Goal: Task Accomplishment & Management: Complete application form

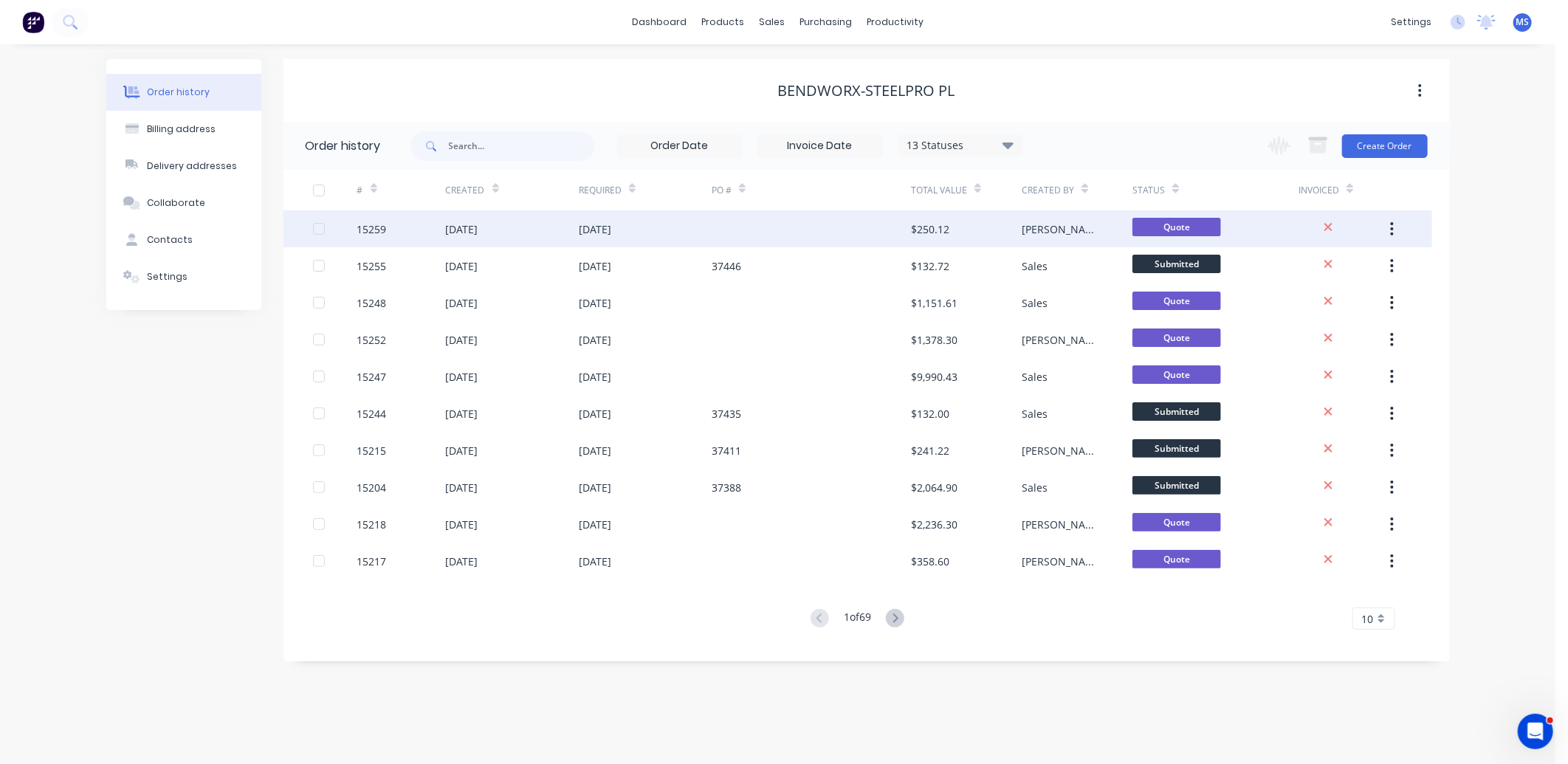
click at [709, 224] on div "[DATE]" at bounding box center [645, 229] width 133 height 37
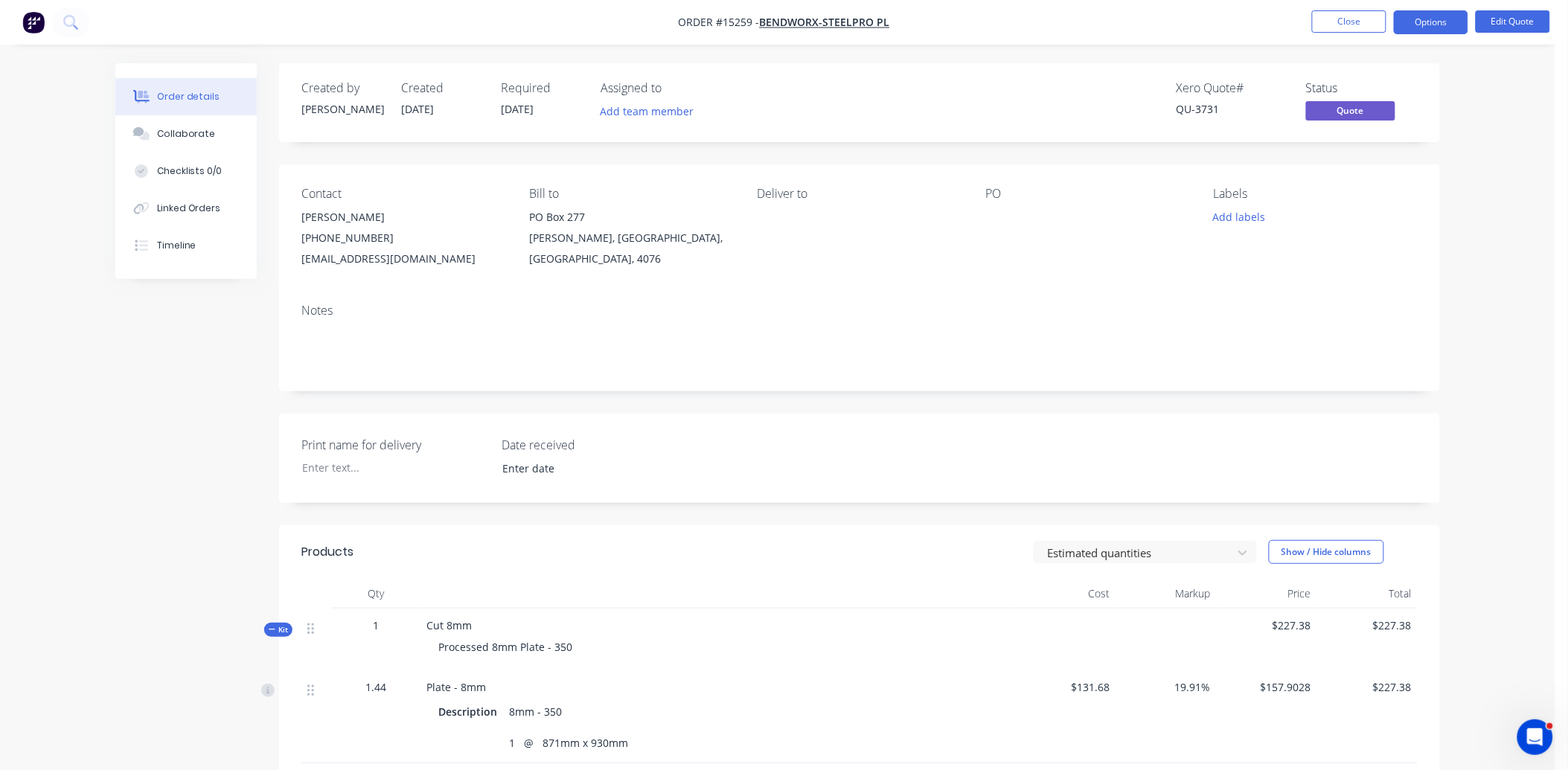
click at [991, 221] on div at bounding box center [1078, 217] width 186 height 21
click at [1519, 27] on button "Edit Quote" at bounding box center [1513, 21] width 74 height 23
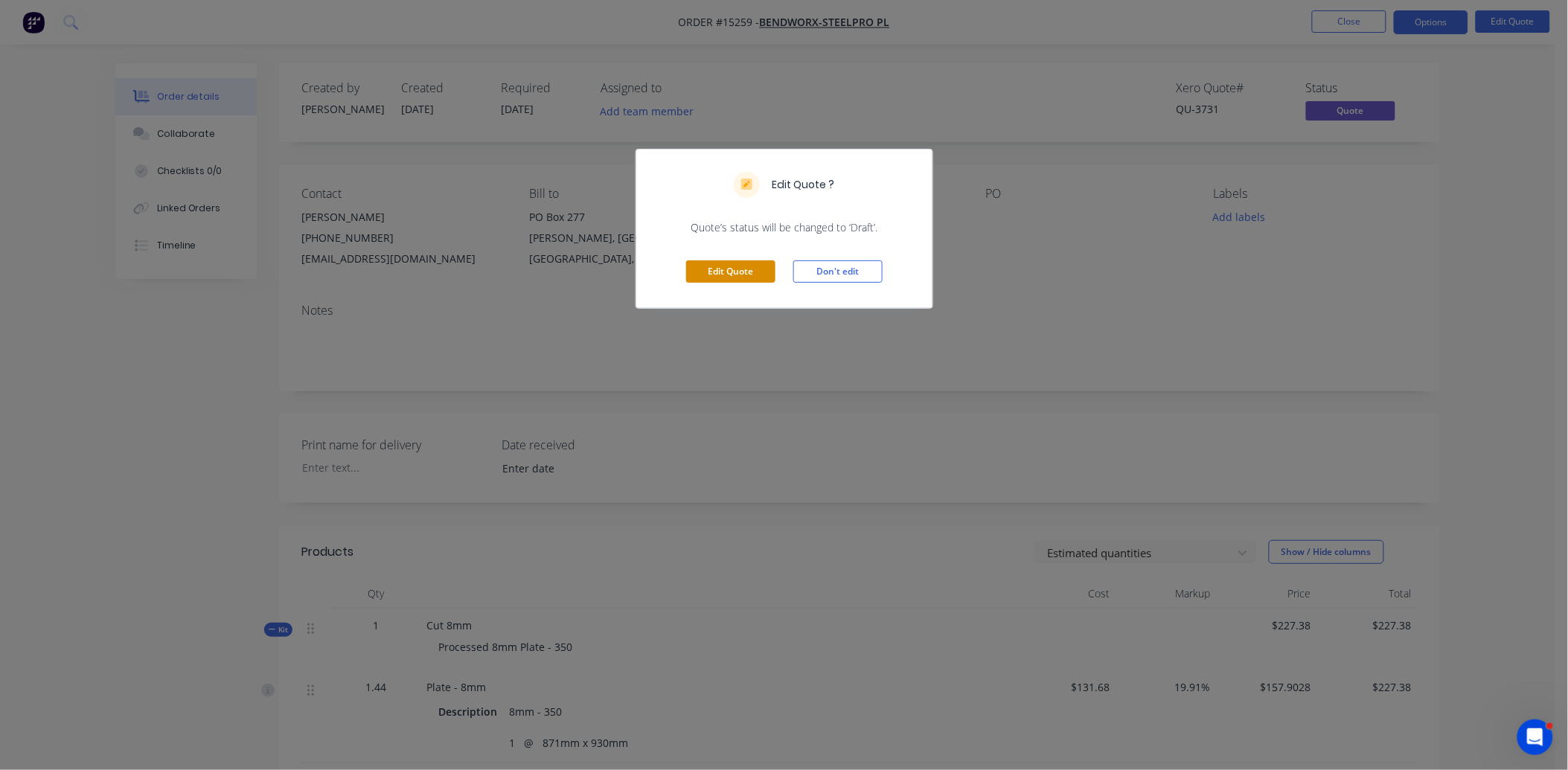
click at [737, 277] on button "Edit Quote" at bounding box center [730, 271] width 89 height 23
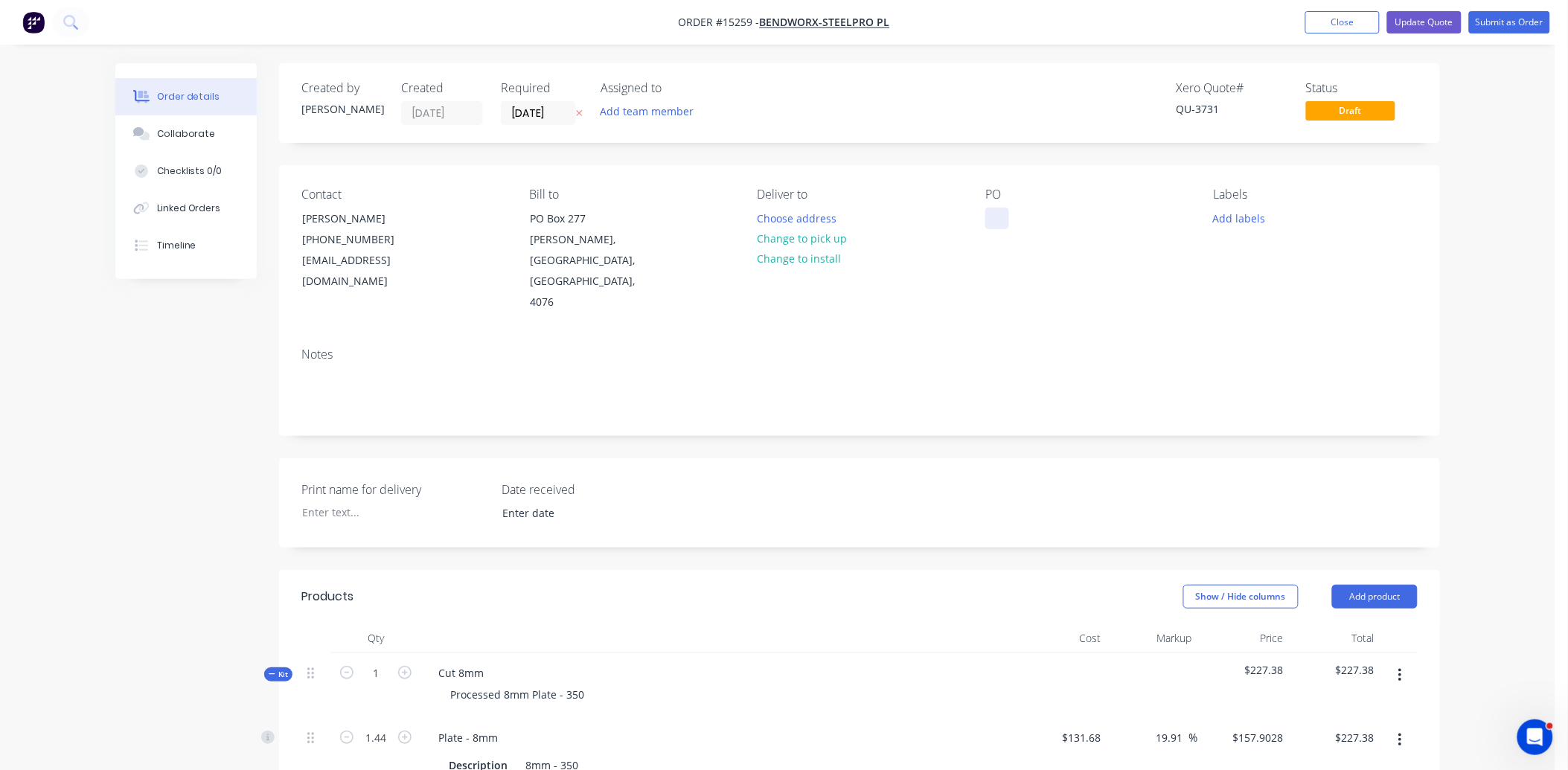
click at [991, 212] on div at bounding box center [997, 219] width 23 height 22
click at [819, 238] on button "Change to pick up" at bounding box center [802, 238] width 105 height 20
click at [541, 109] on input "[DATE]" at bounding box center [538, 112] width 73 height 23
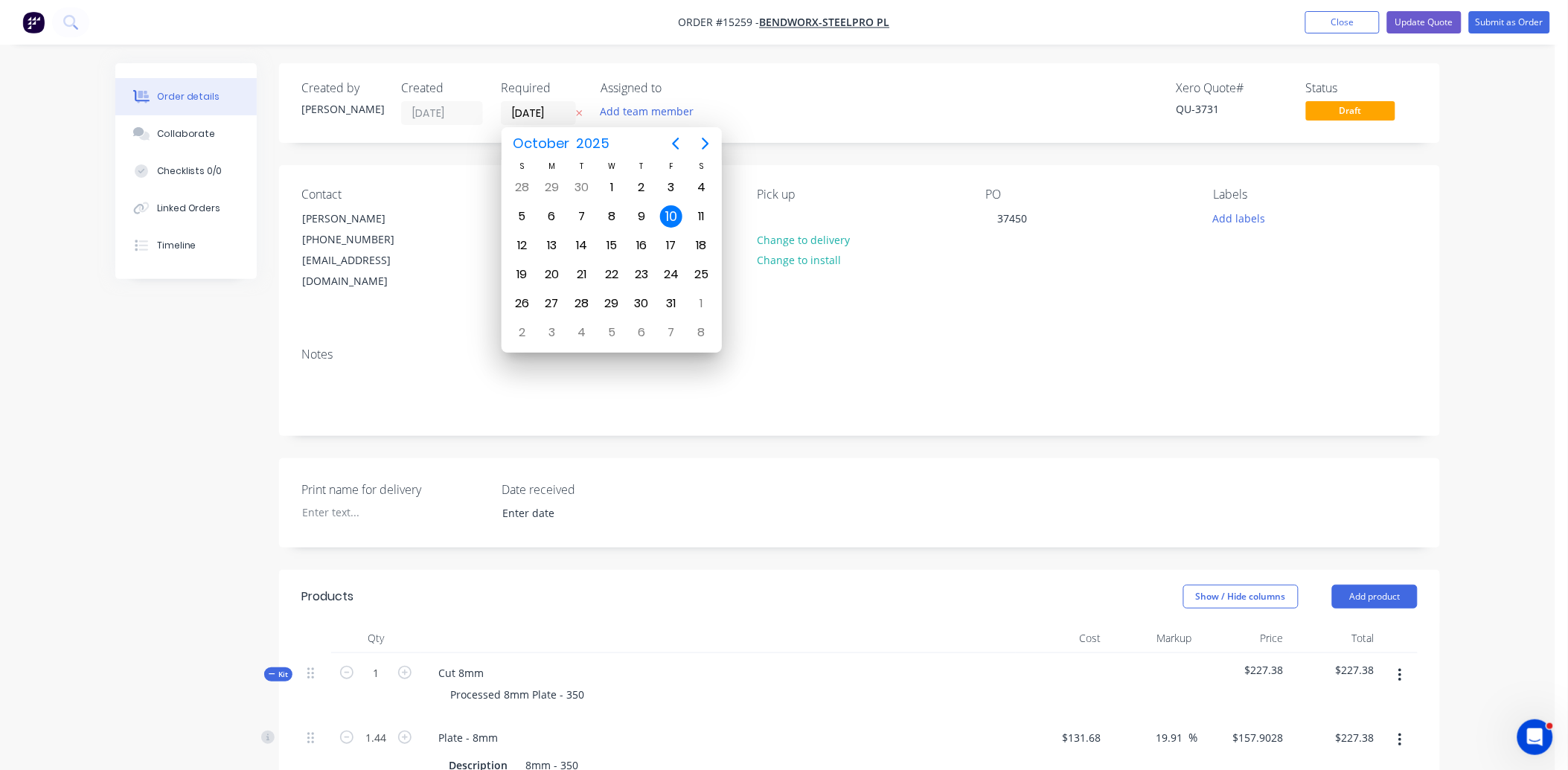
click at [770, 497] on div "Print name for delivery Date received" at bounding box center [859, 503] width 1161 height 89
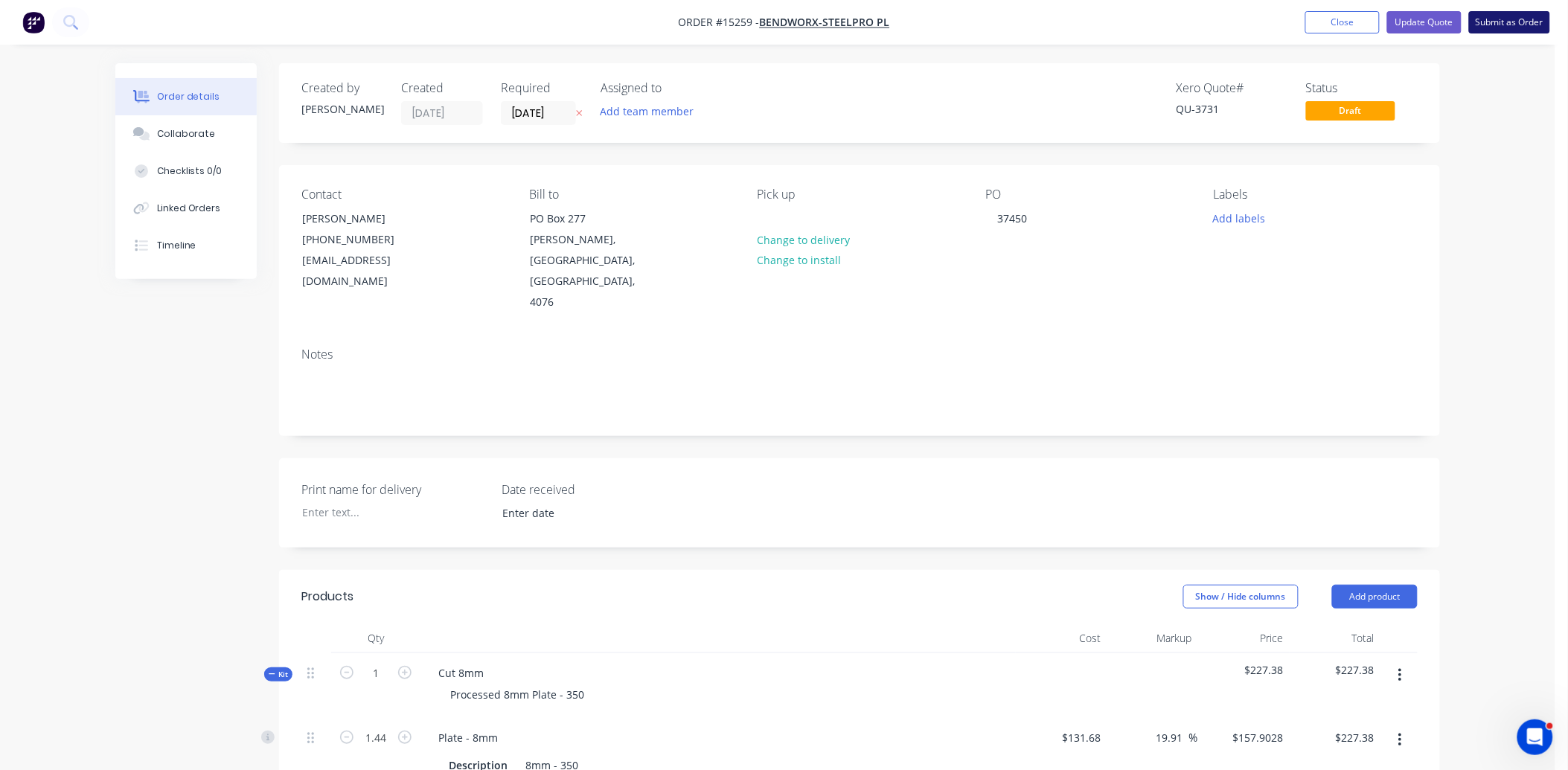
click at [1508, 16] on button "Submit as Order" at bounding box center [1509, 22] width 81 height 23
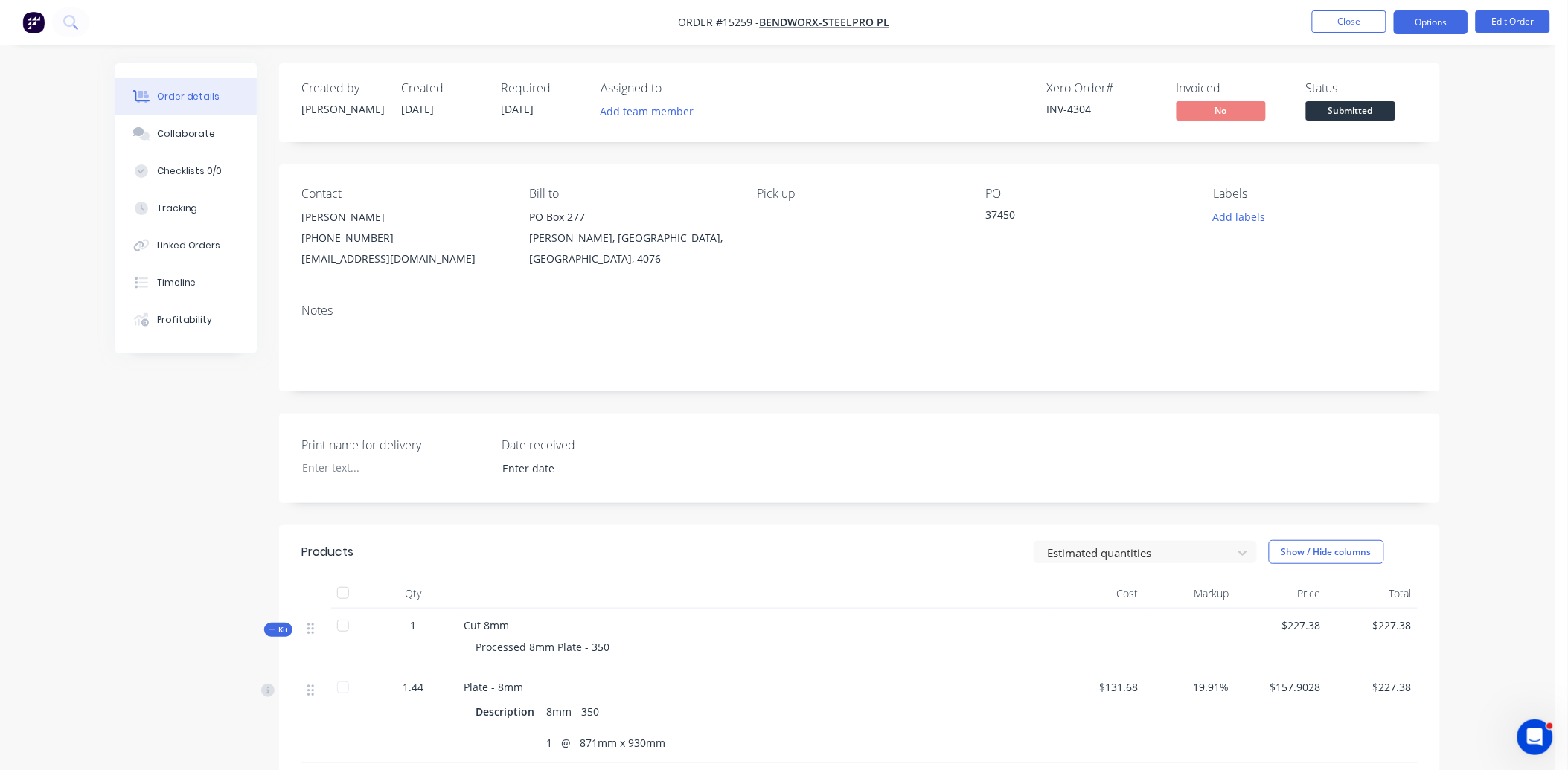
click at [1432, 20] on button "Options" at bounding box center [1430, 22] width 74 height 23
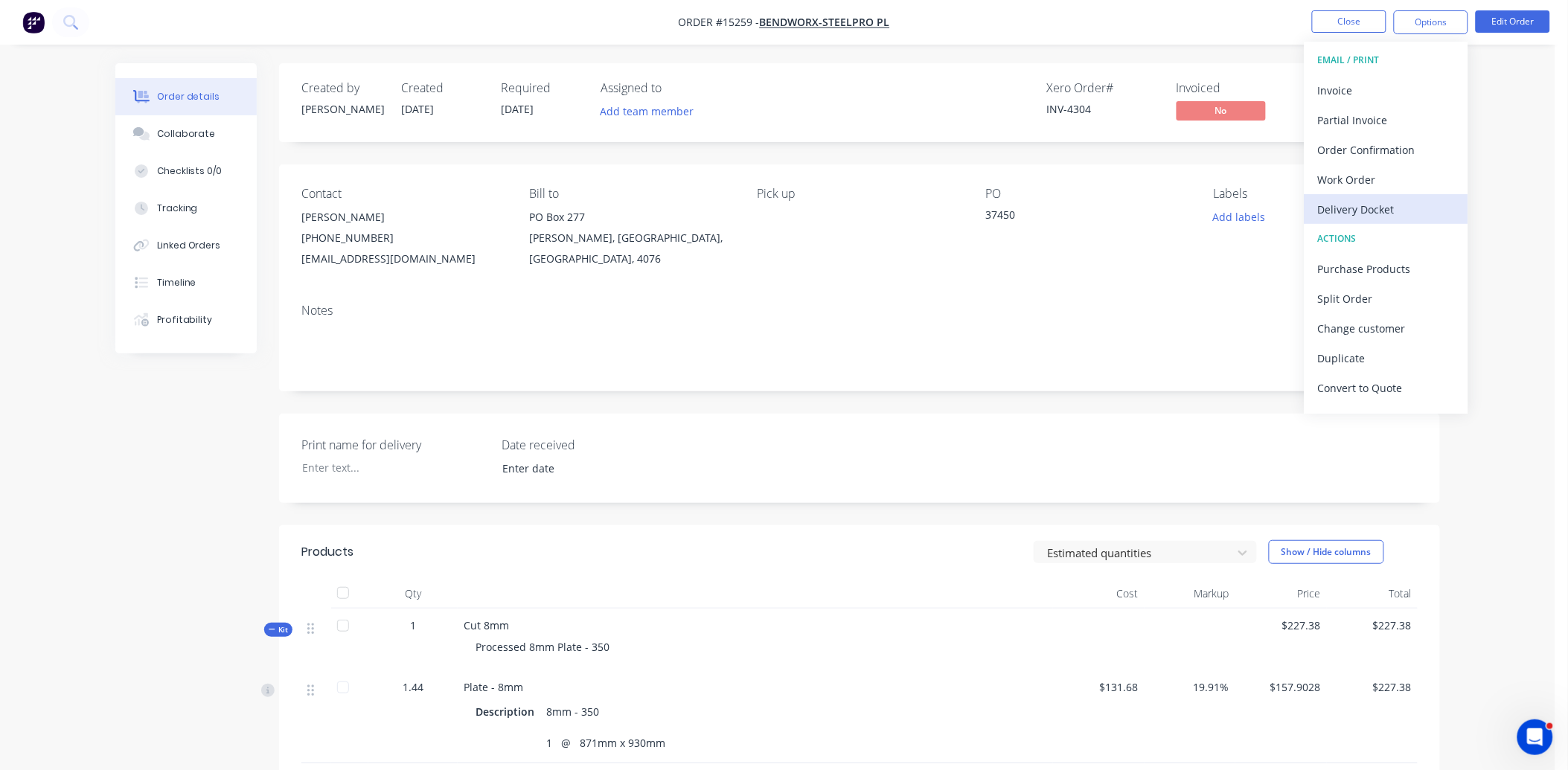
click at [1402, 207] on div "Delivery Docket" at bounding box center [1386, 209] width 137 height 22
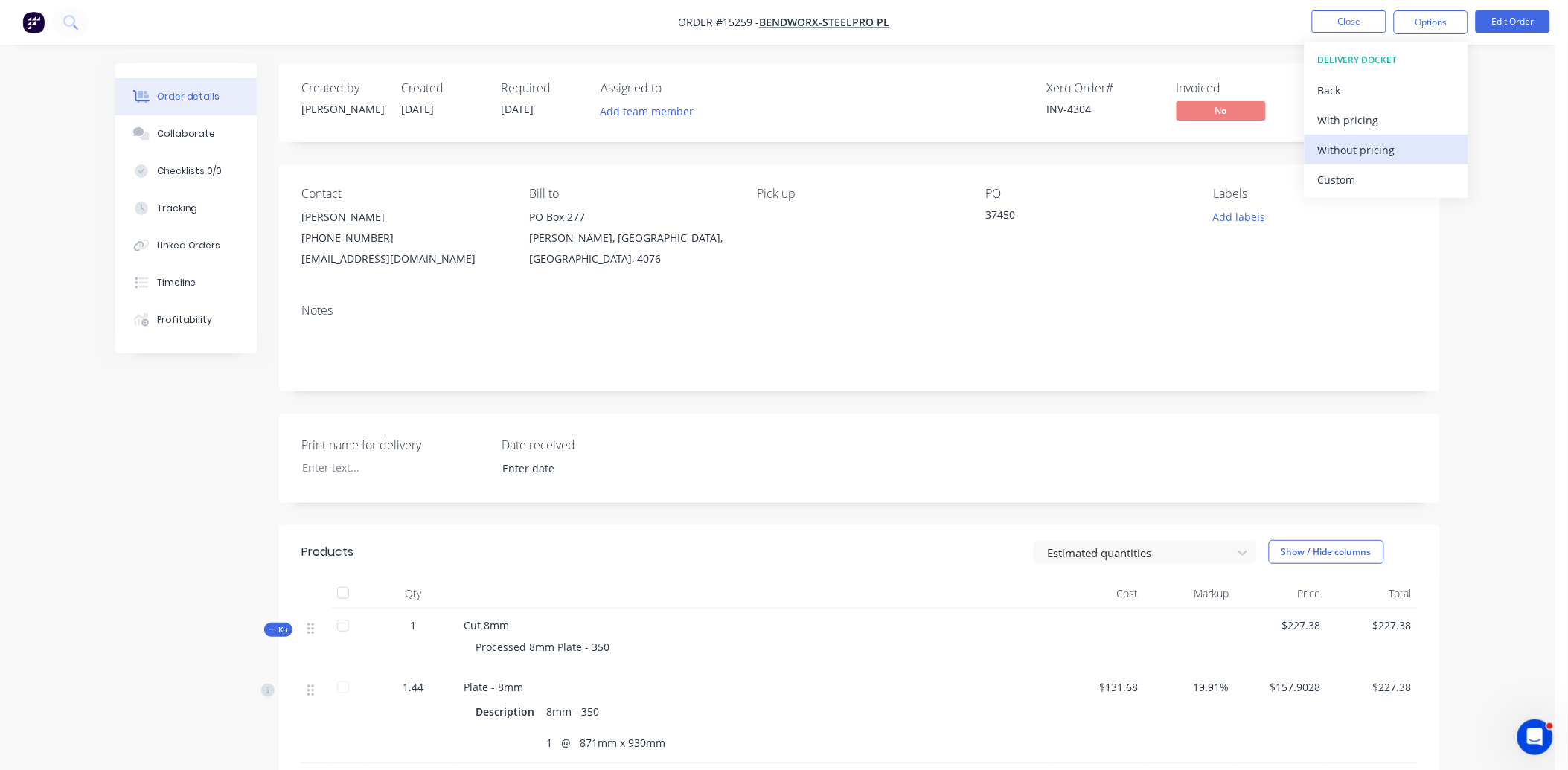
click at [1401, 160] on div "Without pricing" at bounding box center [1386, 150] width 137 height 22
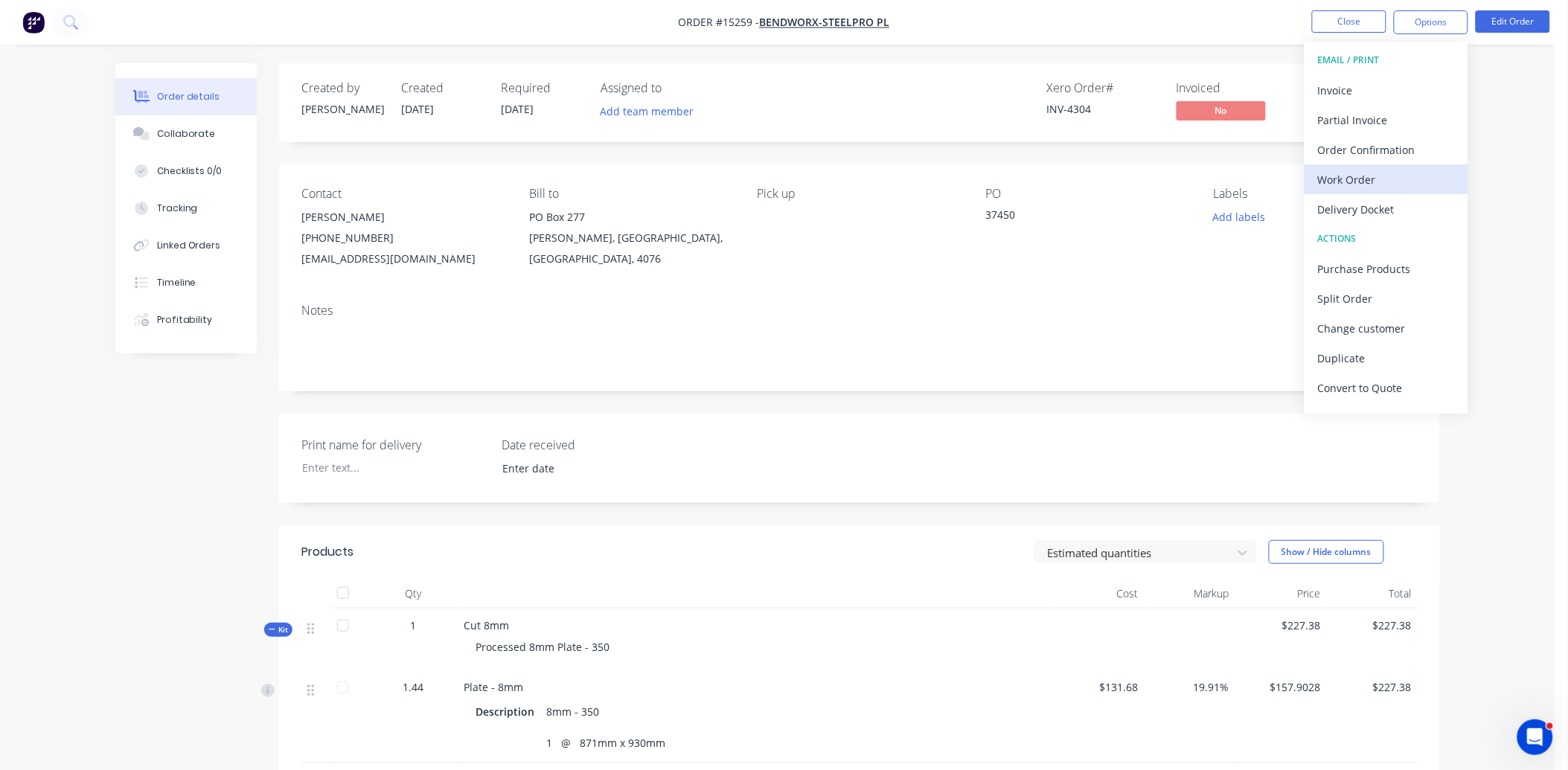
click at [1363, 180] on div "Work Order" at bounding box center [1386, 180] width 137 height 22
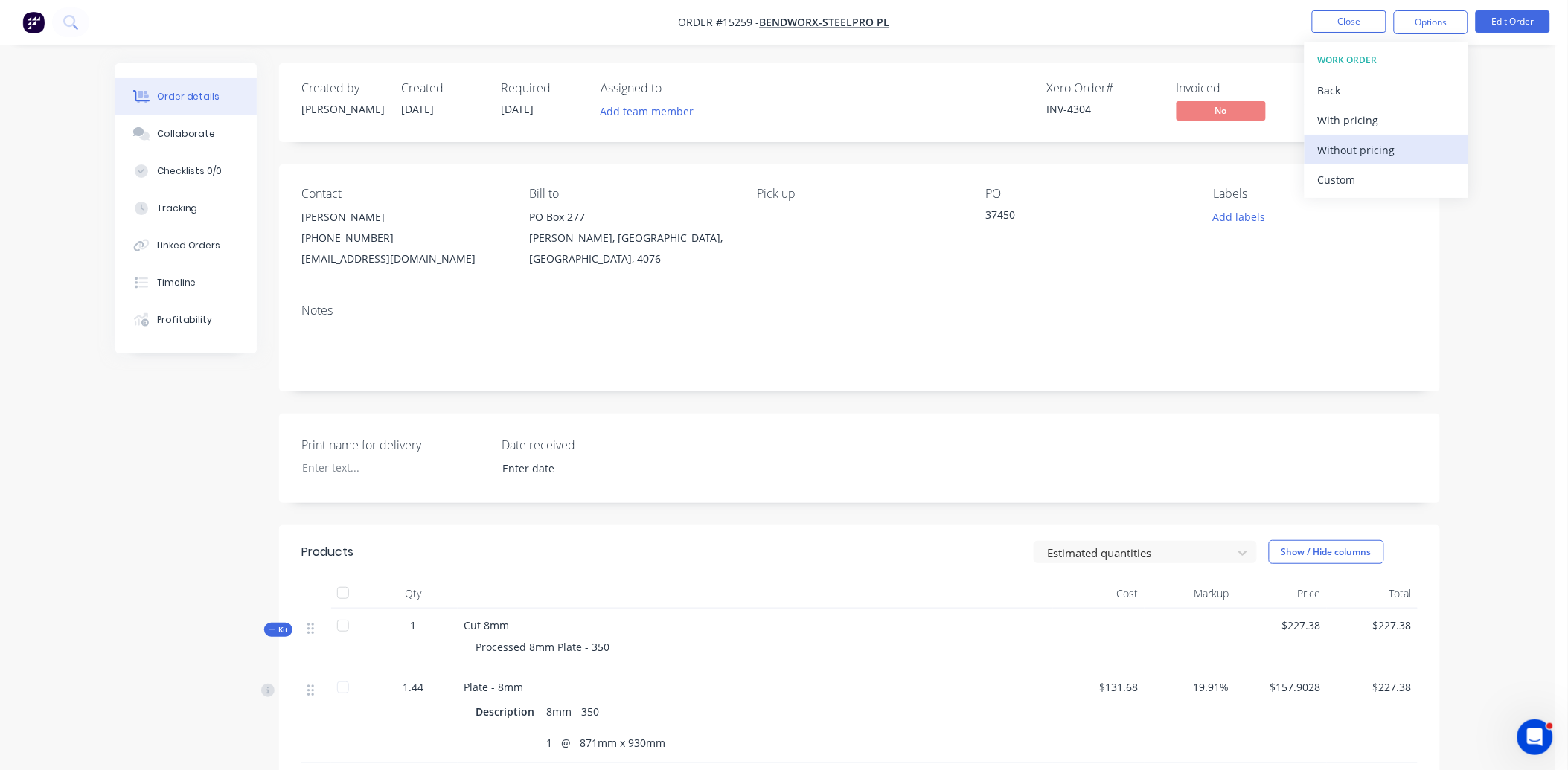
click at [1363, 148] on div "Without pricing" at bounding box center [1386, 150] width 137 height 22
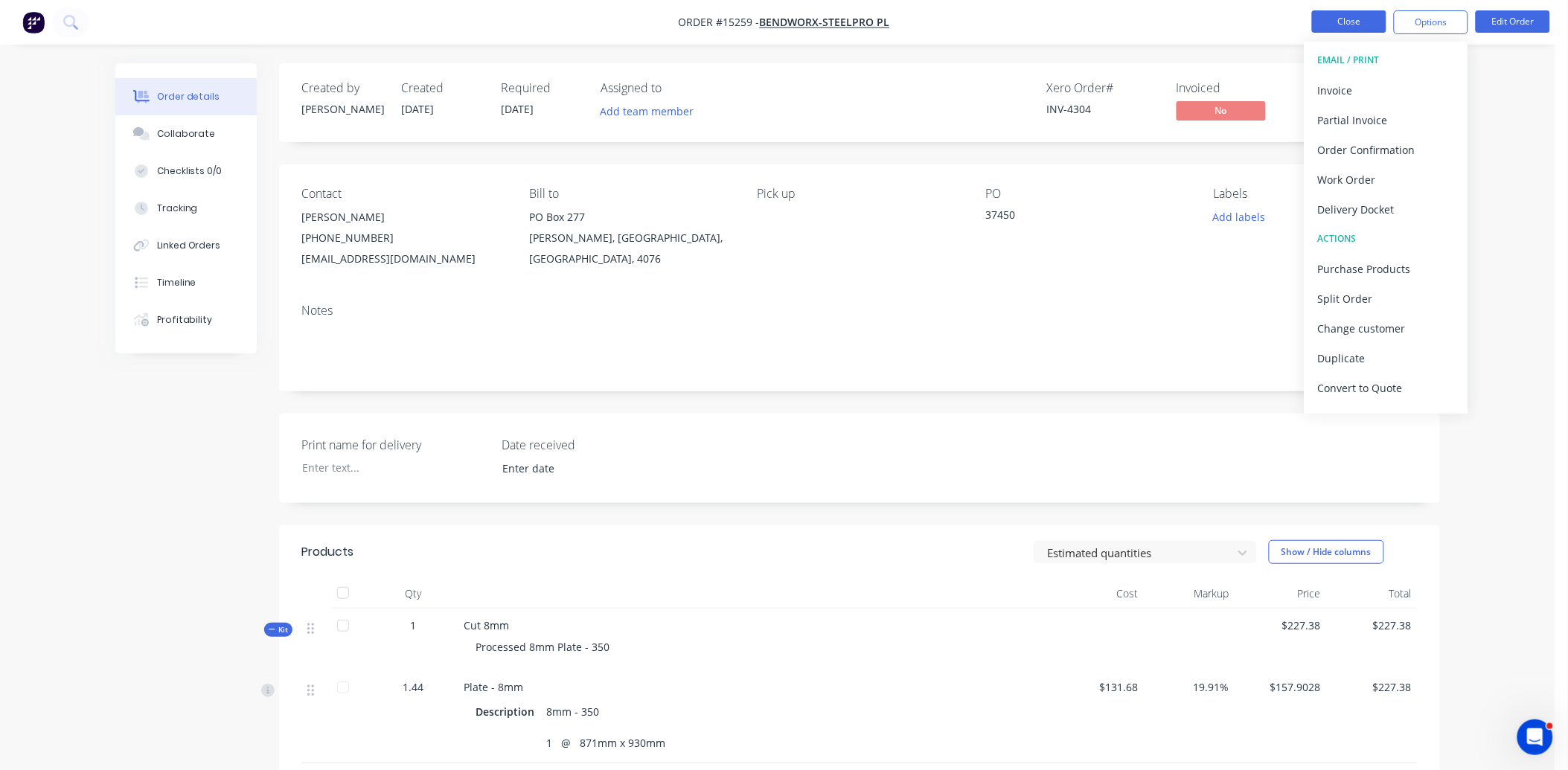
click at [1335, 20] on button "Close" at bounding box center [1348, 21] width 74 height 23
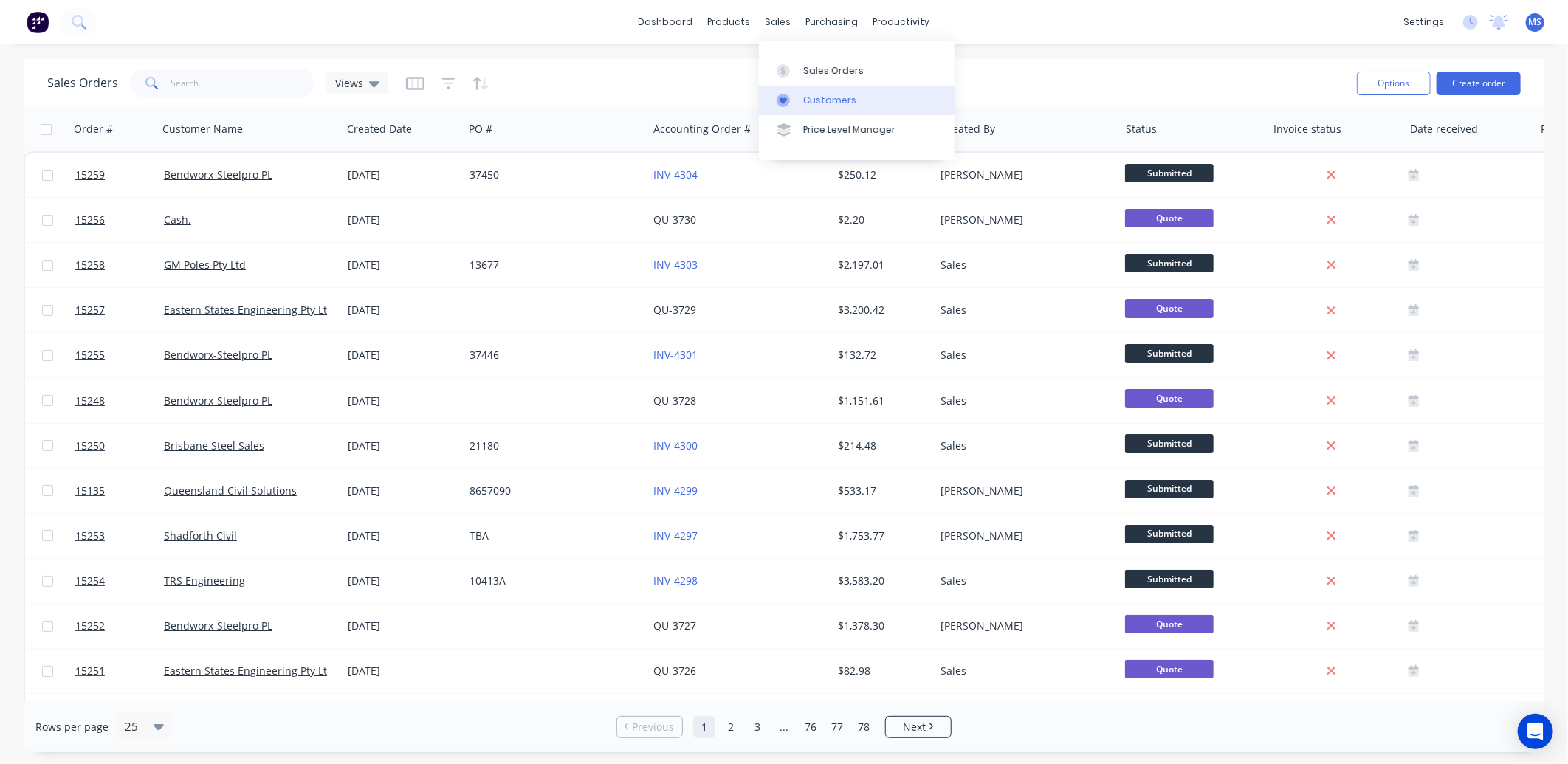
click at [836, 100] on div "Customers" at bounding box center [829, 100] width 53 height 13
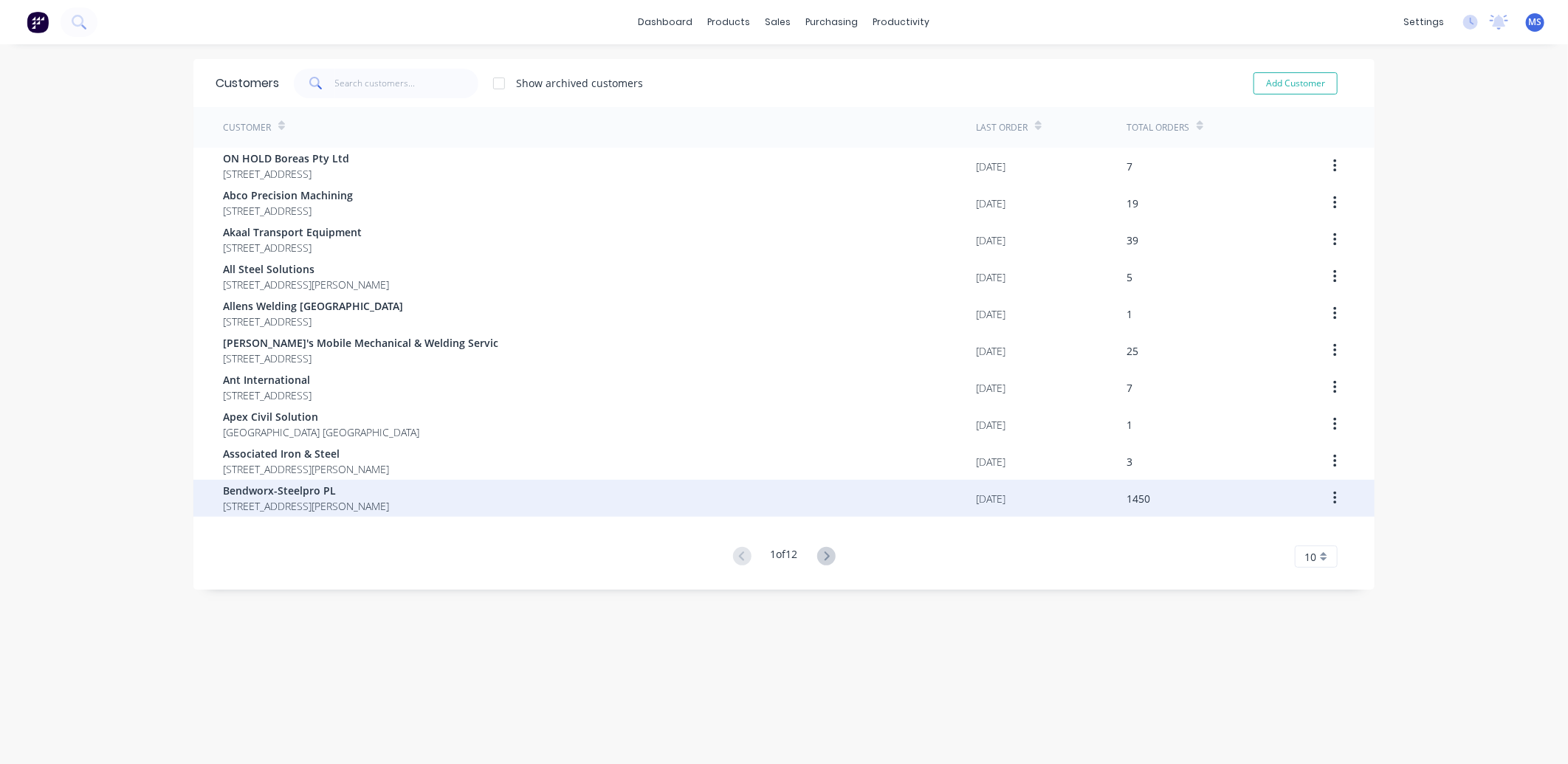
click at [389, 502] on span "[STREET_ADDRESS][PERSON_NAME]" at bounding box center [306, 506] width 166 height 15
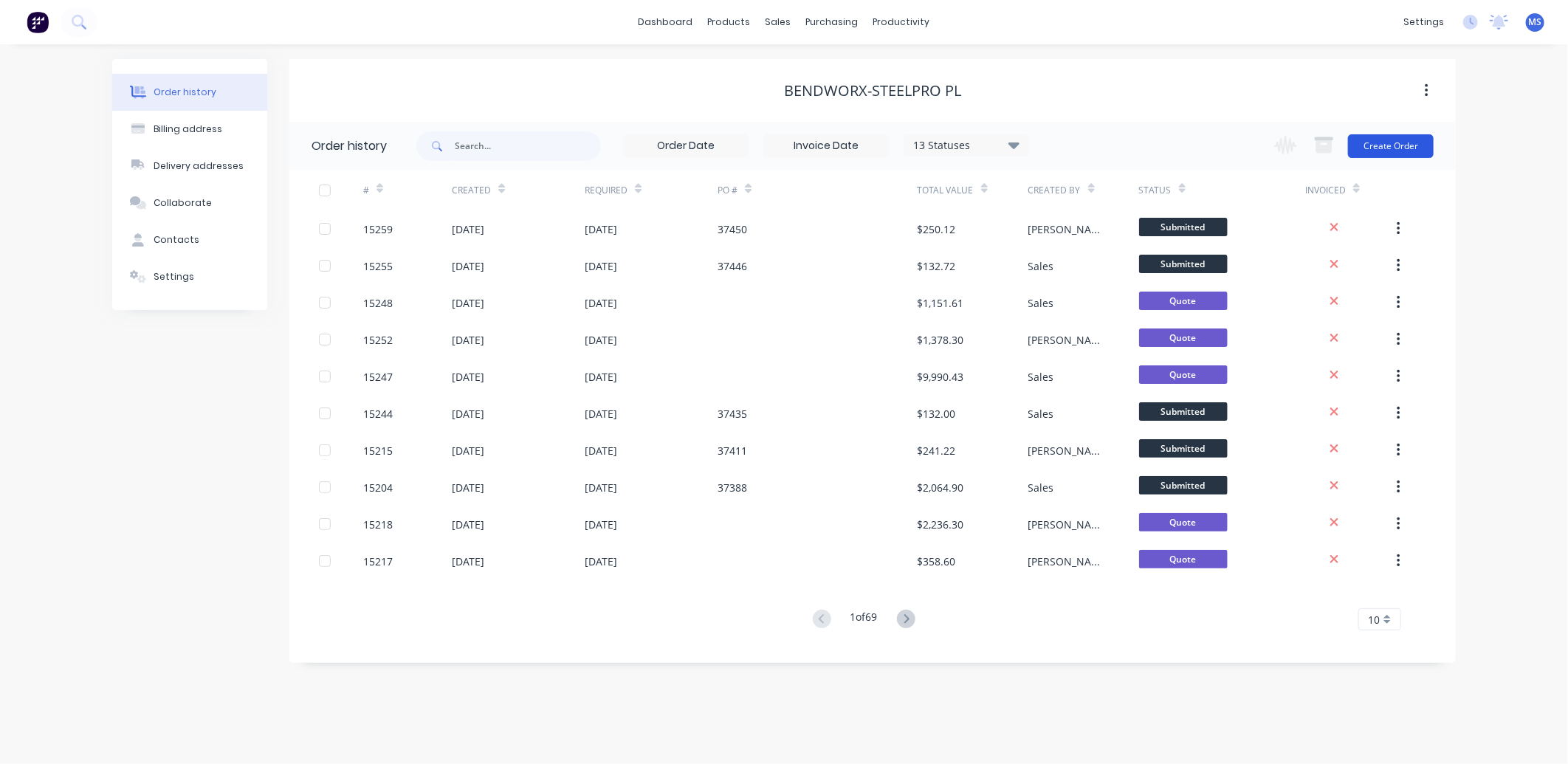
click at [1408, 146] on button "Create Order" at bounding box center [1391, 146] width 85 height 23
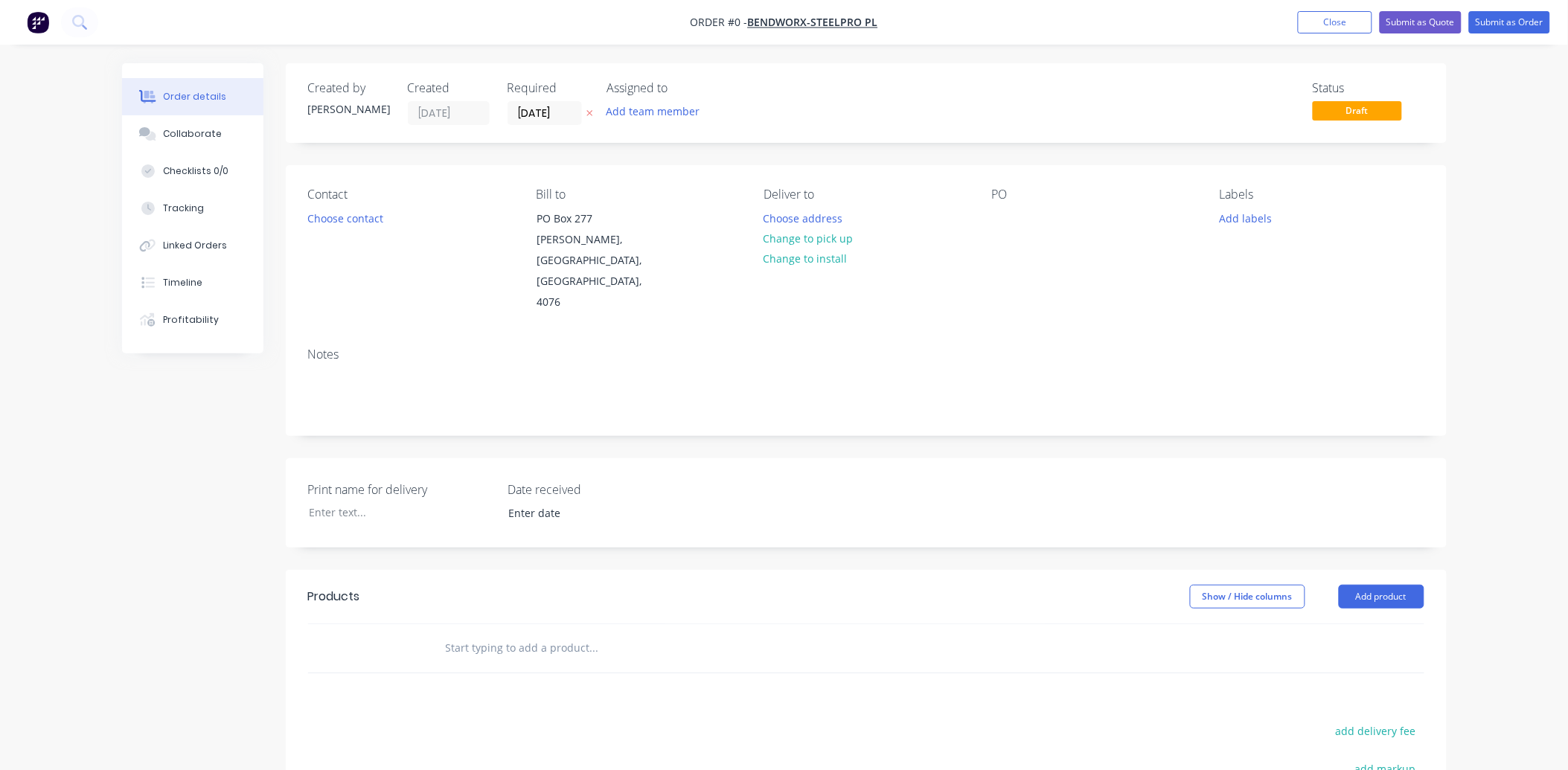
click at [470, 633] on input "text" at bounding box center [594, 647] width 298 height 30
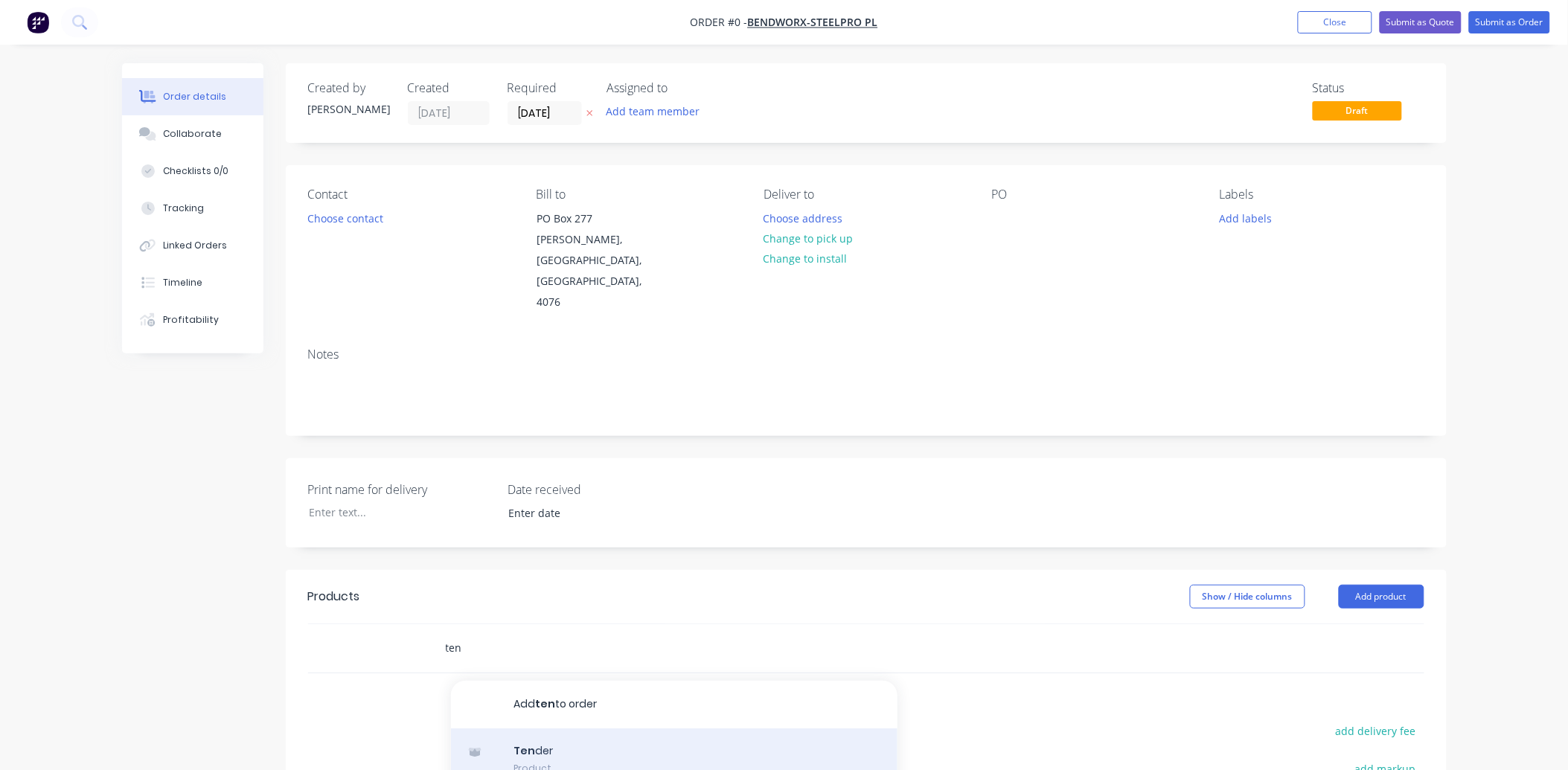
type input "ten"
click at [541, 728] on div "Ten der Product" at bounding box center [673, 759] width 446 height 62
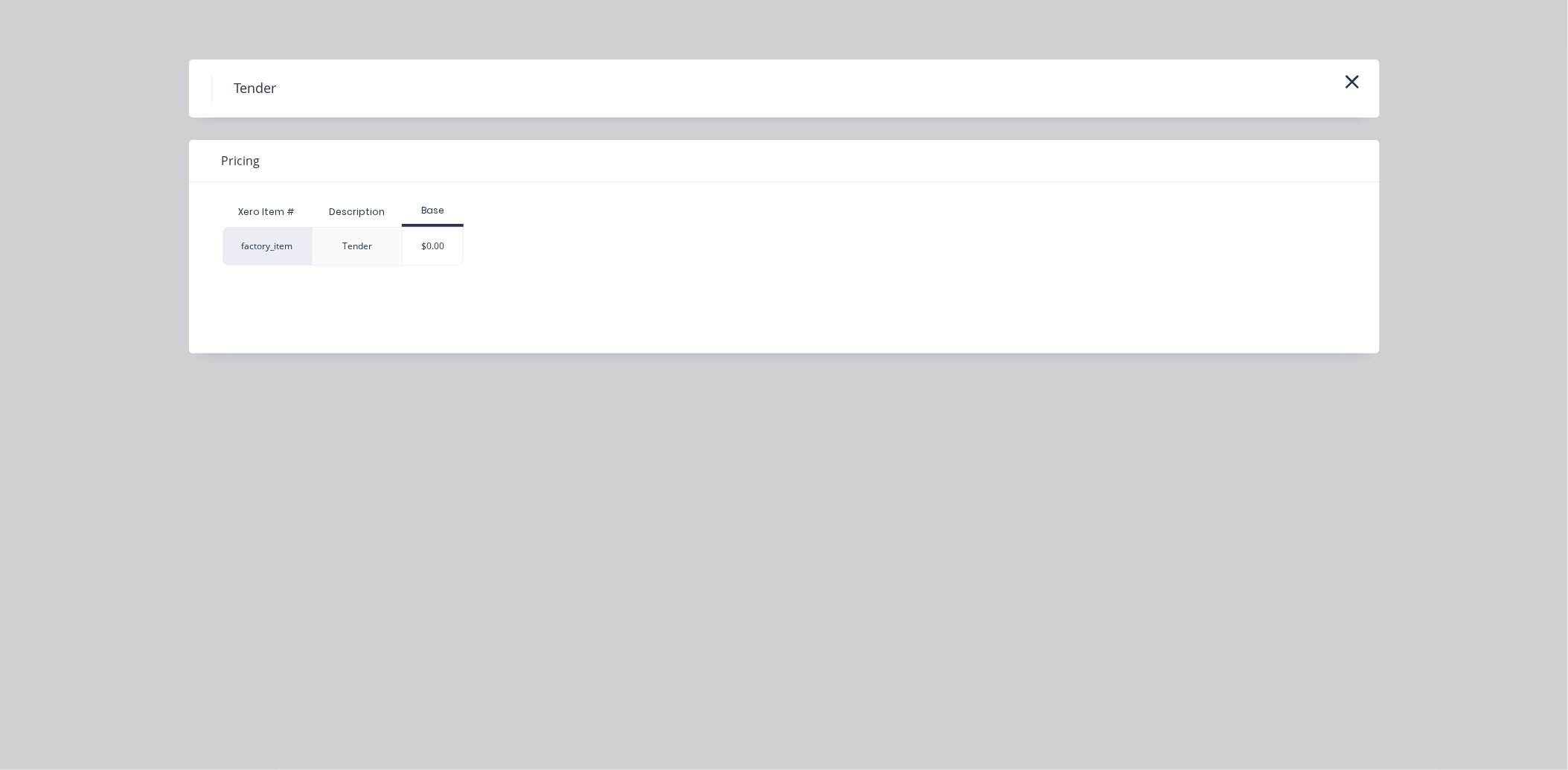
click at [431, 249] on div "$0.00" at bounding box center [432, 246] width 60 height 37
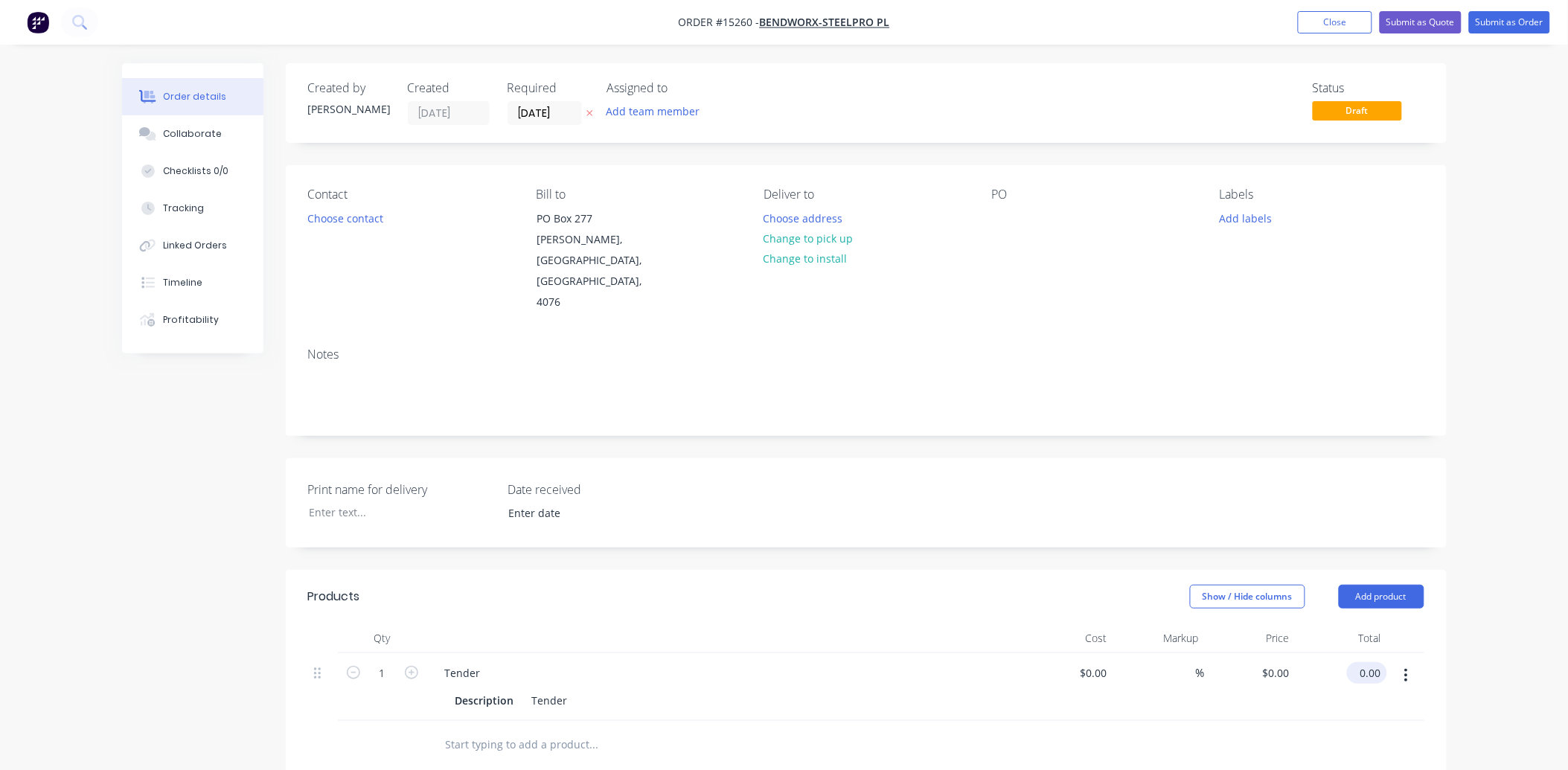
click at [1380, 662] on input "0.00" at bounding box center [1370, 673] width 34 height 22
type input "1466"
type input "$1,466.00"
click at [1441, 27] on button "Submit as Quote" at bounding box center [1420, 22] width 82 height 23
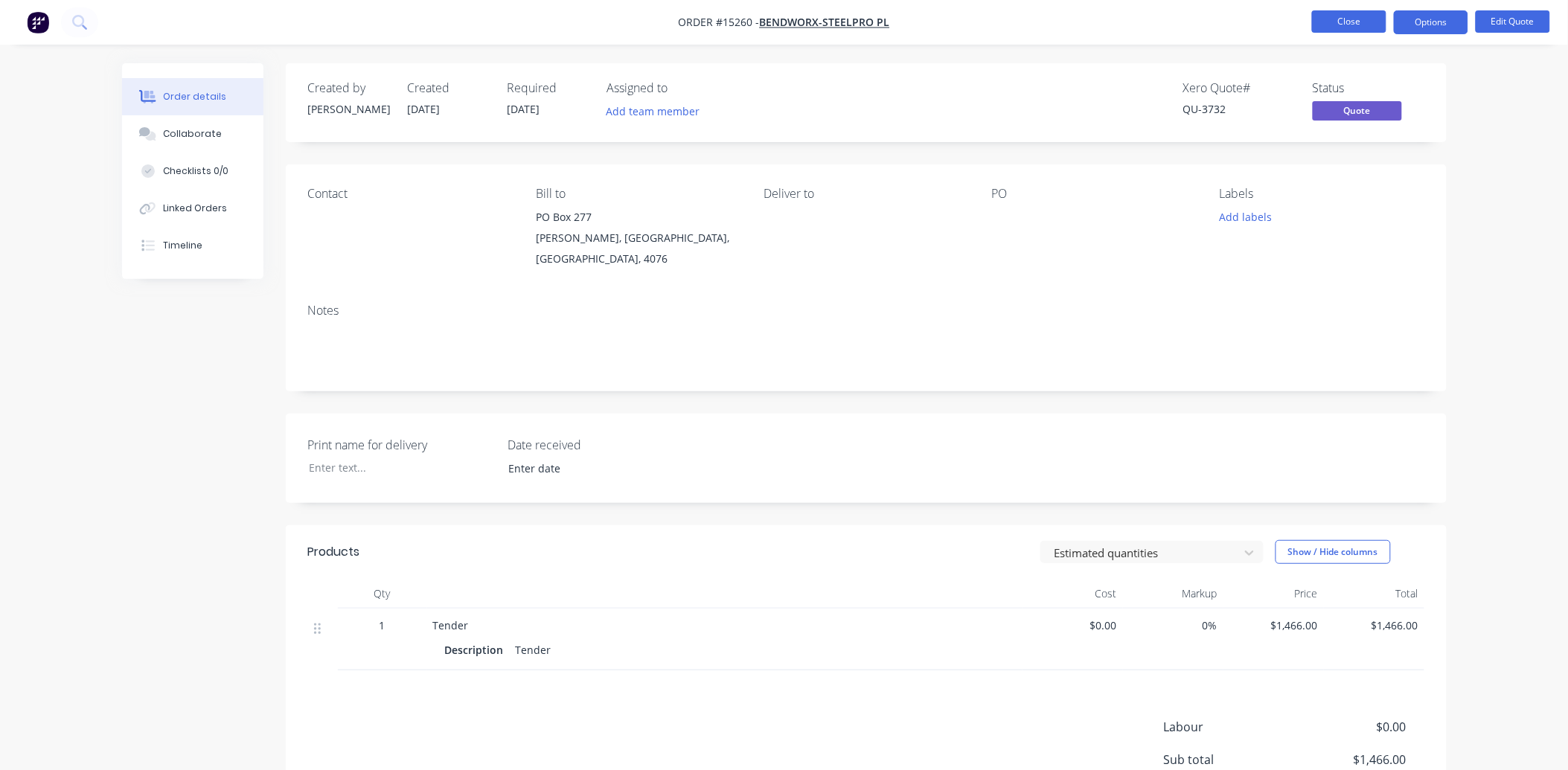
click at [1355, 28] on button "Close" at bounding box center [1348, 21] width 74 height 23
